Goal: Navigation & Orientation: Find specific page/section

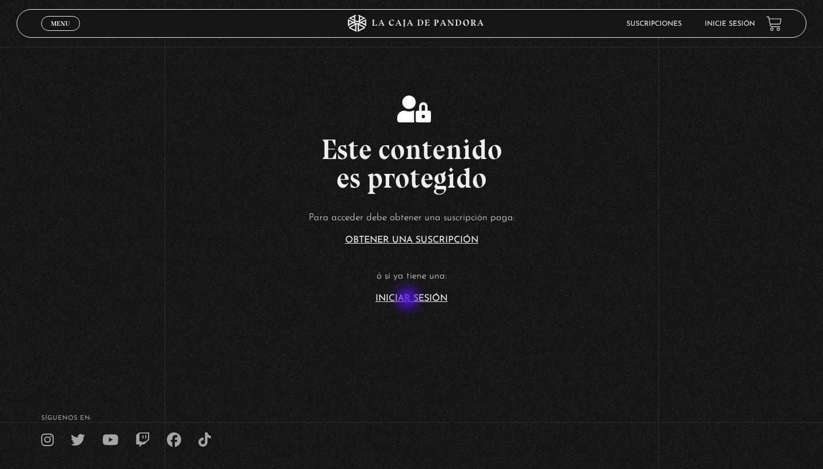
click at [409, 299] on link "Iniciar Sesión" at bounding box center [412, 298] width 72 height 9
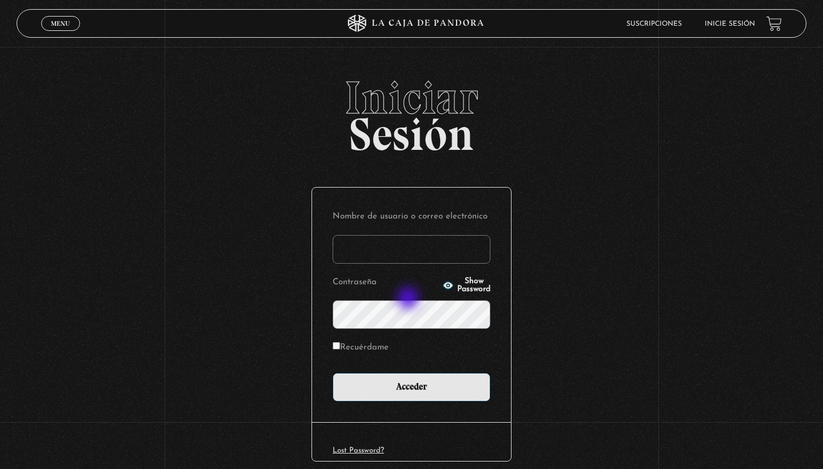
type input "melivr15@gmail.com"
click at [412, 386] on input "Acceder" at bounding box center [412, 387] width 158 height 29
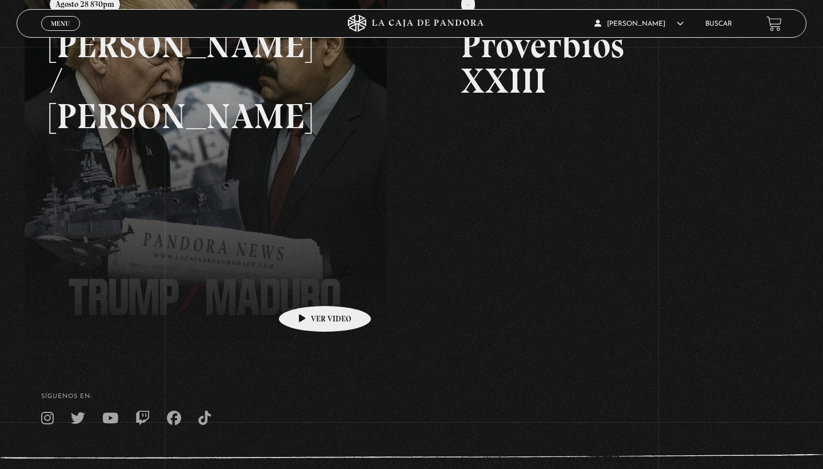
scroll to position [220, 0]
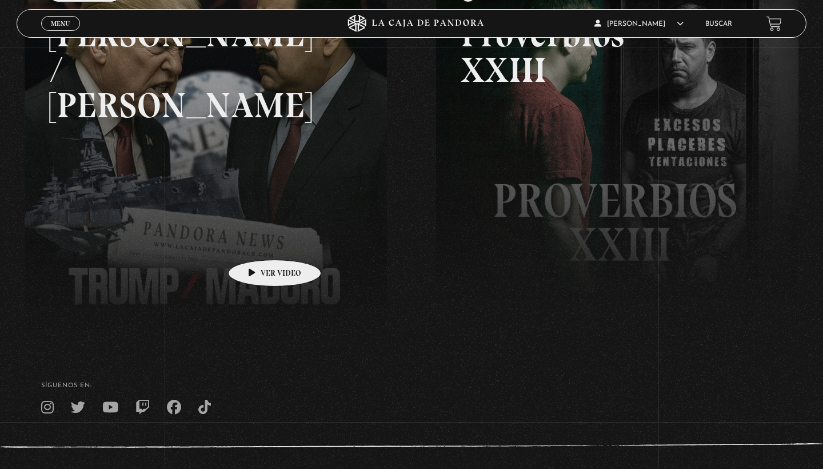
click at [257, 242] on link at bounding box center [436, 201] width 823 height 469
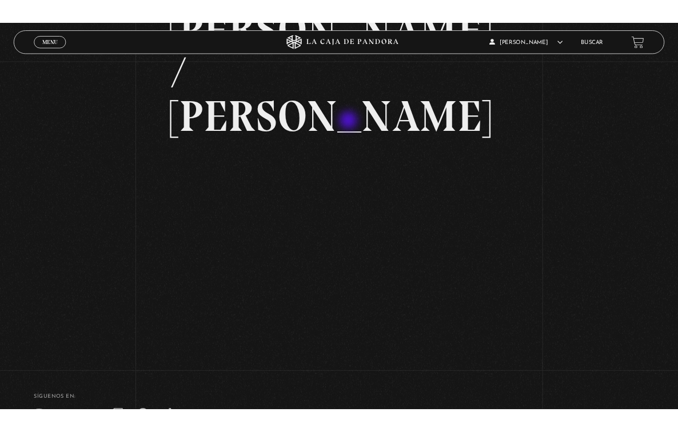
scroll to position [120, 0]
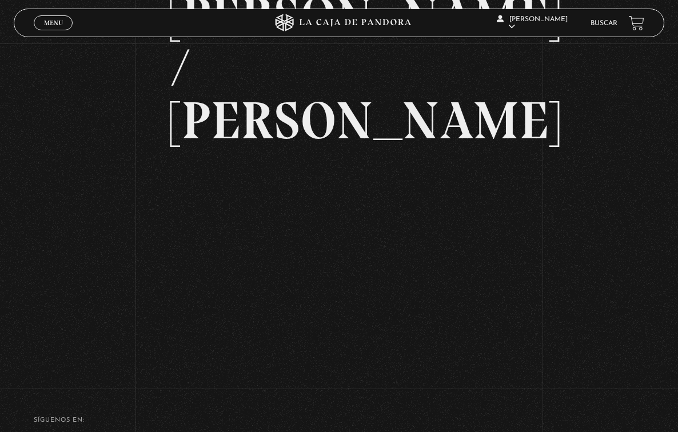
click at [523, 179] on div "Volver Agosto 28 830pm [PERSON_NAME] / [GEOGRAPHIC_DATA]" at bounding box center [339, 150] width 678 height 454
click at [631, 114] on div "Volver Agosto 28 830pm [PERSON_NAME] / [GEOGRAPHIC_DATA]" at bounding box center [339, 150] width 678 height 454
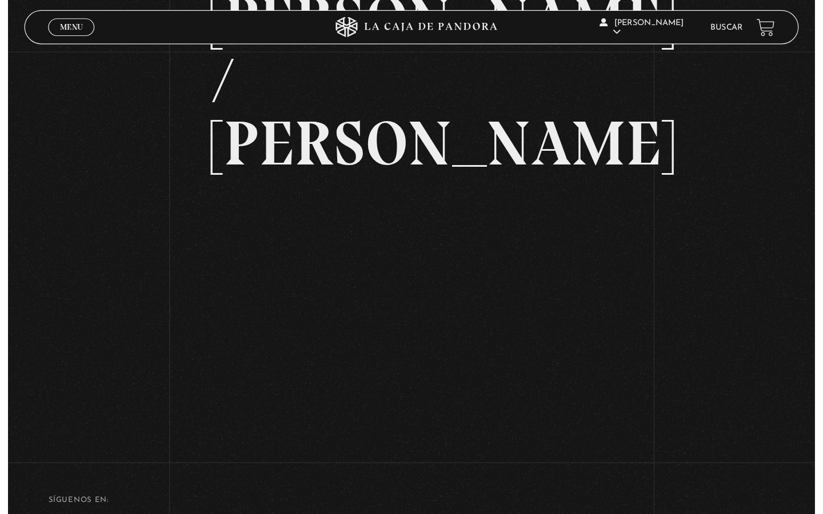
scroll to position [109, 0]
